Goal: Check status: Check status

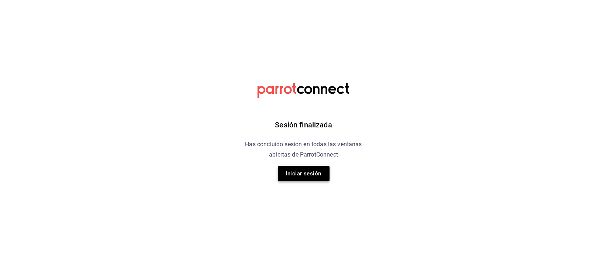
click at [315, 176] on button "Iniciar sesión" at bounding box center [304, 174] width 52 height 16
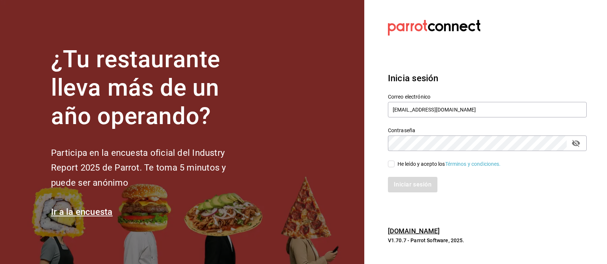
click at [392, 163] on input "He leído y acepto los Términos y condiciones." at bounding box center [391, 164] width 7 height 7
checkbox input "true"
click at [405, 185] on button "Iniciar sesión" at bounding box center [413, 185] width 50 height 16
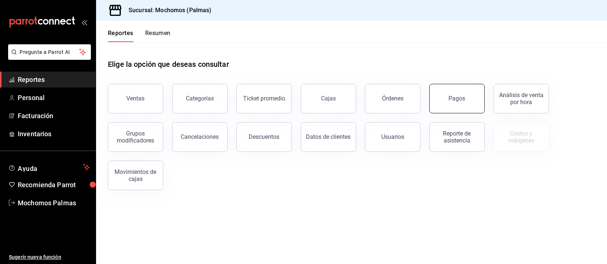
click at [458, 102] on div "Pagos" at bounding box center [457, 98] width 17 height 7
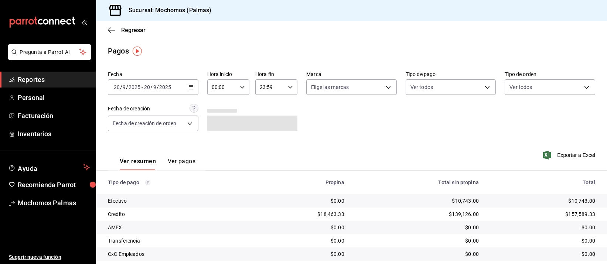
click at [191, 83] on div "2025-09-20 20 / 9 / 2025 - 2025-09-20 20 / 9 / 2025" at bounding box center [153, 87] width 90 height 16
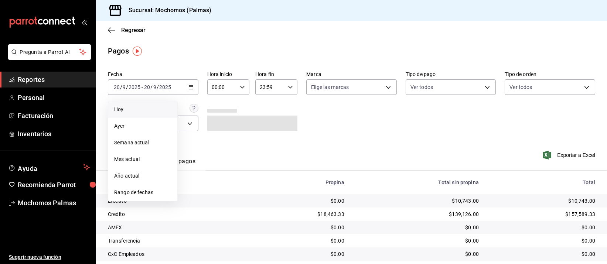
click at [139, 109] on span "Hoy" at bounding box center [142, 110] width 57 height 8
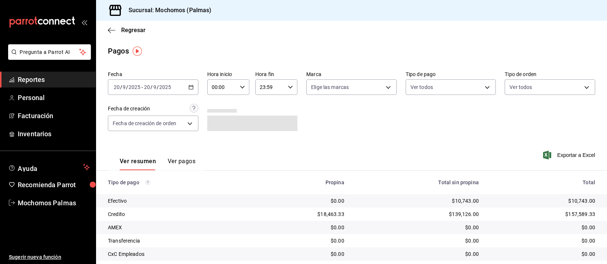
click at [240, 89] on icon "button" at bounding box center [242, 87] width 5 height 5
click at [217, 128] on span "04" at bounding box center [216, 131] width 9 height 6
type input "04:00"
click at [383, 138] on div at bounding box center [303, 132] width 607 height 264
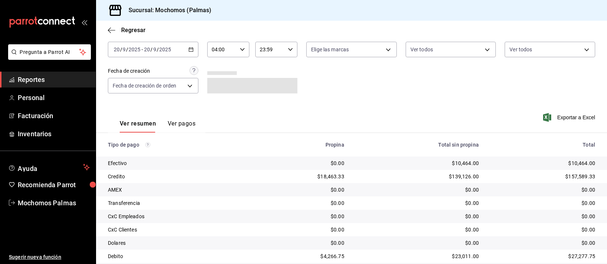
scroll to position [75, 0]
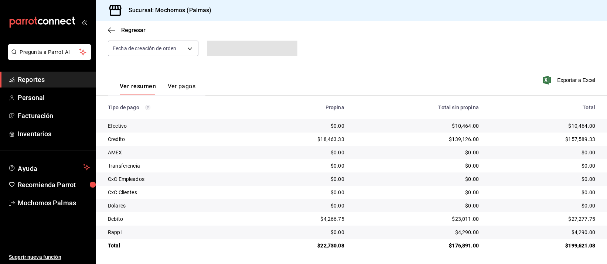
click at [410, 153] on div "$0.00" at bounding box center [417, 152] width 123 height 7
